Goal: Transaction & Acquisition: Purchase product/service

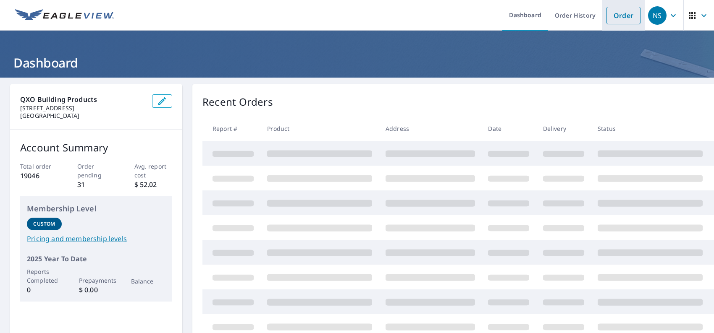
click at [610, 20] on link "Order" at bounding box center [623, 16] width 34 height 18
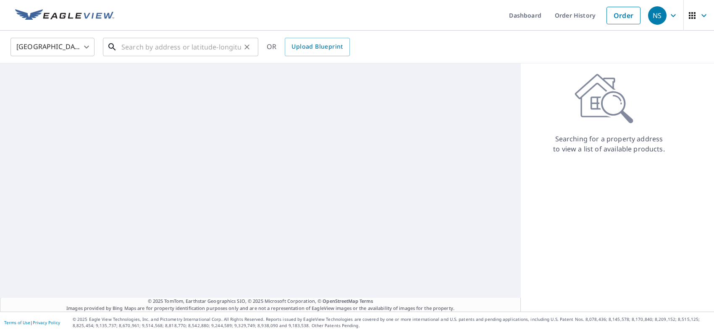
click at [173, 53] on input "text" at bounding box center [181, 47] width 120 height 24
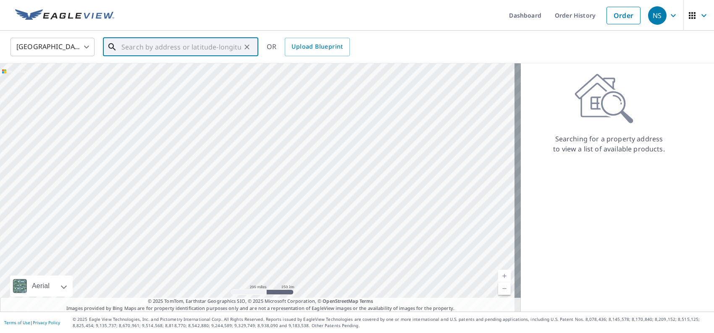
click at [156, 43] on input "text" at bounding box center [181, 47] width 120 height 24
click at [178, 78] on p "[GEOGRAPHIC_DATA]" at bounding box center [186, 80] width 132 height 8
type input "[STREET_ADDRESS]"
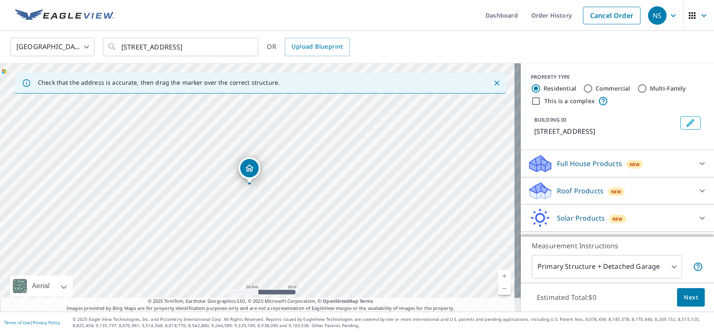
click at [562, 163] on p "Full House Products" at bounding box center [589, 164] width 65 height 10
click at [562, 186] on p "Full House™" at bounding box center [559, 185] width 39 height 10
click at [540, 186] on input "Full House™ $90.3" at bounding box center [533, 186] width 13 height 10
checkbox input "true"
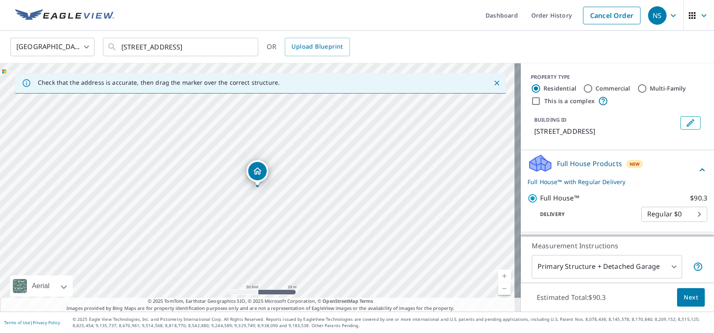
click at [686, 295] on span "Next" at bounding box center [691, 298] width 14 height 10
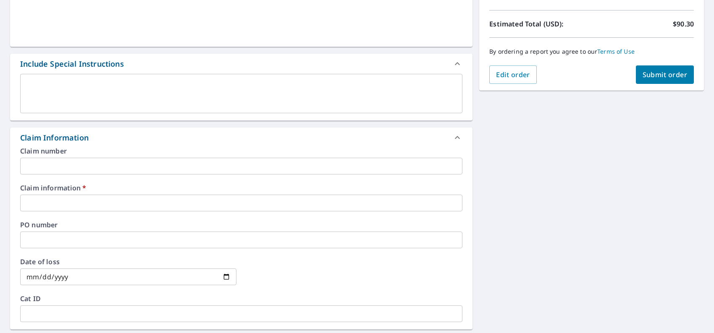
scroll to position [210, 0]
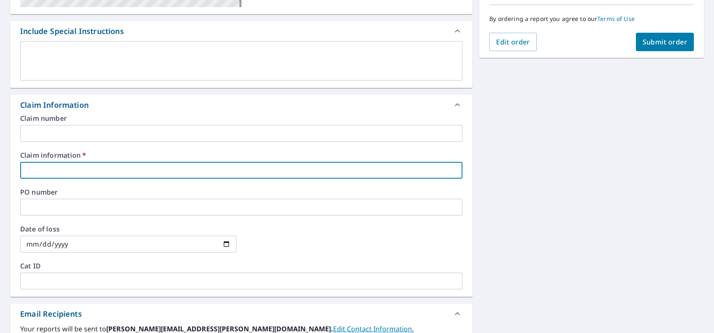
click at [121, 170] on input "text" at bounding box center [241, 170] width 442 height 17
type input "0000"
checkbox input "true"
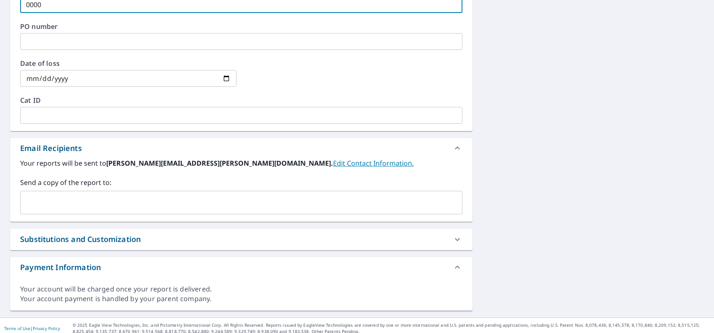
scroll to position [378, 0]
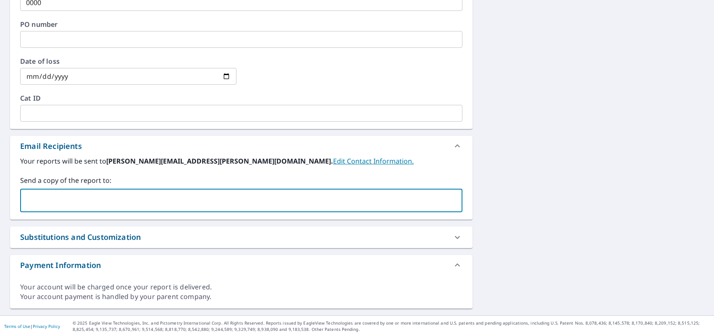
click at [91, 193] on input "text" at bounding box center [235, 201] width 422 height 16
type input "[EMAIL_ADDRESS][DOMAIN_NAME]"
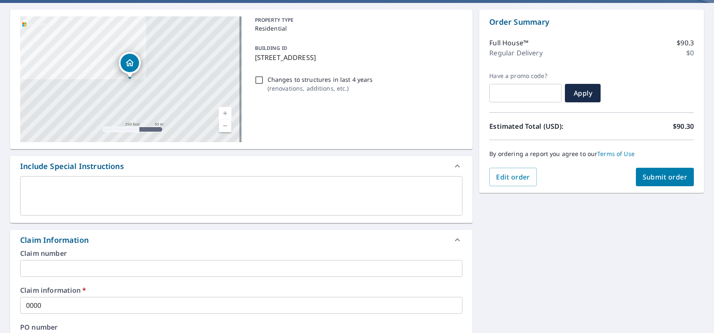
scroll to position [0, 0]
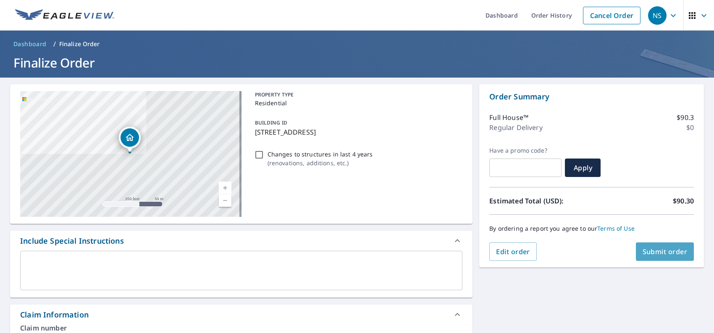
click at [651, 253] on span "Submit order" at bounding box center [665, 251] width 45 height 9
checkbox input "true"
